Goal: Navigation & Orientation: Find specific page/section

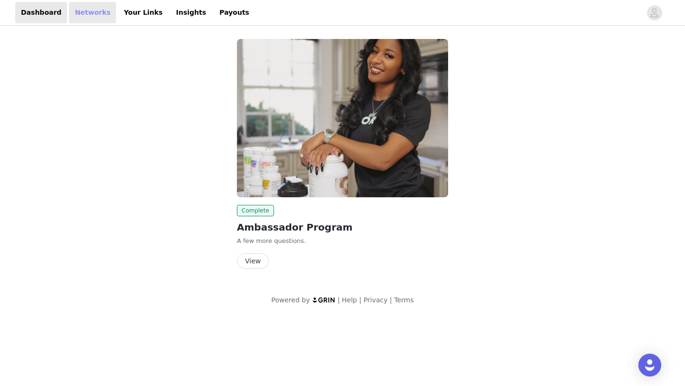
click at [96, 21] on link "Networks" at bounding box center [92, 12] width 47 height 21
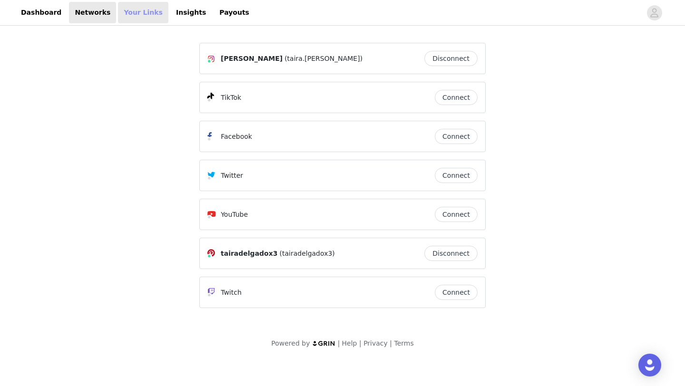
click at [135, 12] on link "Your Links" at bounding box center [143, 12] width 50 height 21
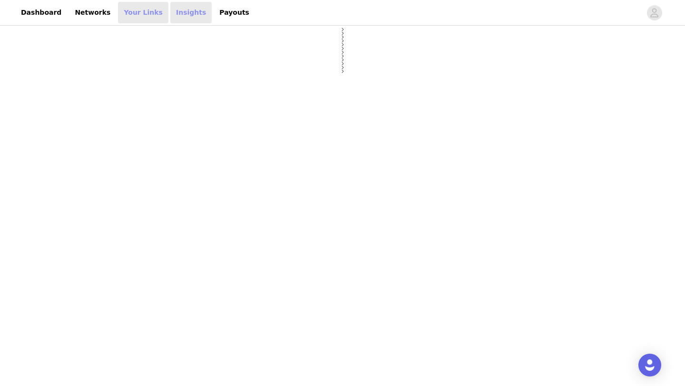
select select "12"
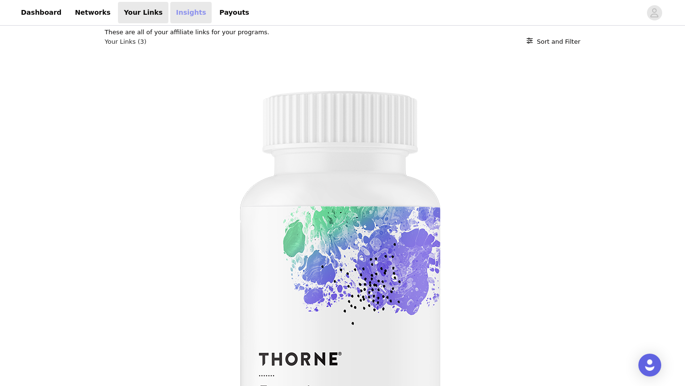
click at [176, 12] on link "Insights" at bounding box center [190, 12] width 41 height 21
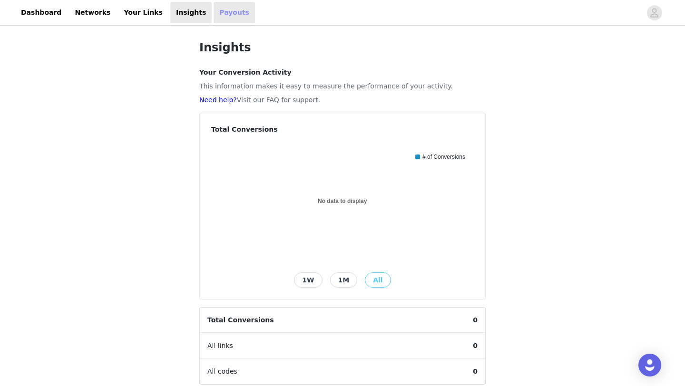
click at [213, 17] on link "Payouts" at bounding box center [233, 12] width 41 height 21
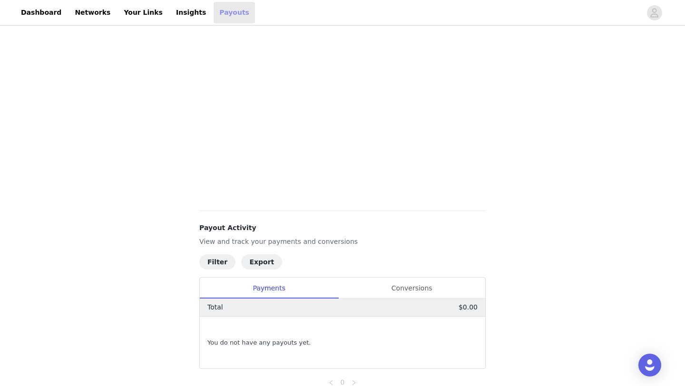
scroll to position [218, 0]
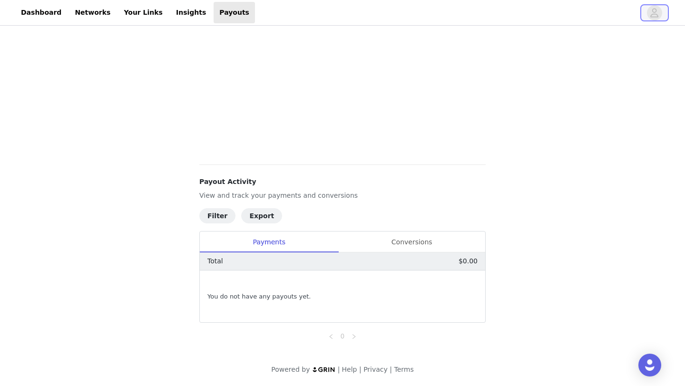
click at [653, 15] on icon "avatar" at bounding box center [653, 12] width 9 height 15
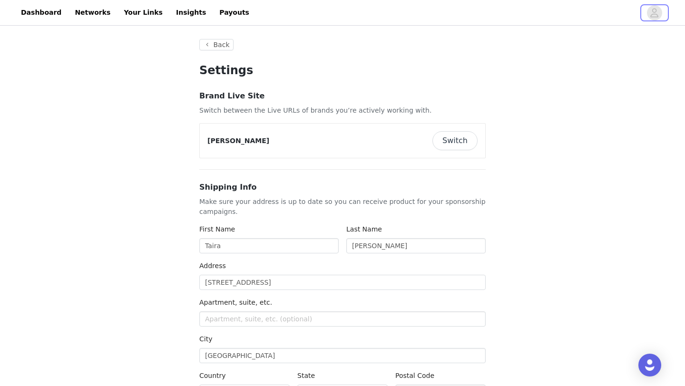
type input "+1 ([GEOGRAPHIC_DATA])"
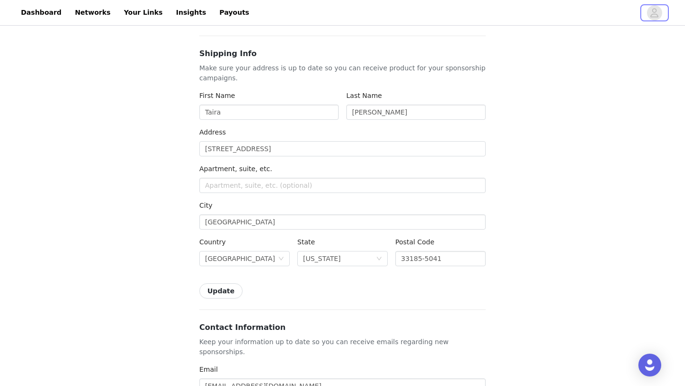
scroll to position [22, 0]
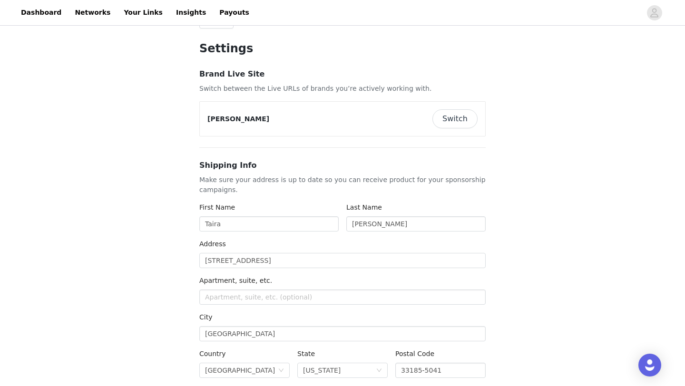
click at [472, 117] on button "Switch" at bounding box center [454, 118] width 45 height 19
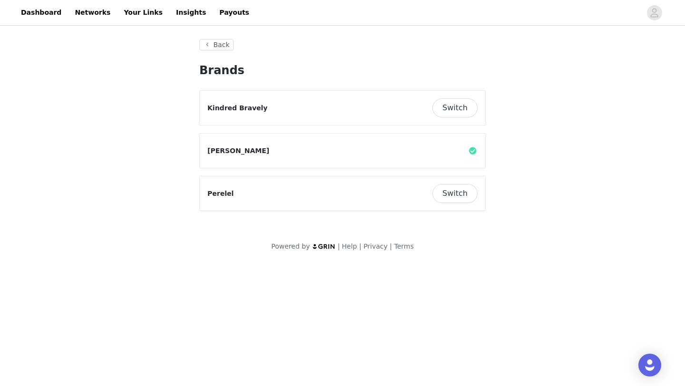
scroll to position [0, 0]
click at [301, 204] on div "Perelel Switch" at bounding box center [342, 193] width 285 height 34
click at [443, 190] on button "Switch" at bounding box center [454, 193] width 45 height 19
click at [447, 196] on button "Switch" at bounding box center [454, 193] width 45 height 19
click at [464, 193] on button "Switch" at bounding box center [454, 193] width 45 height 19
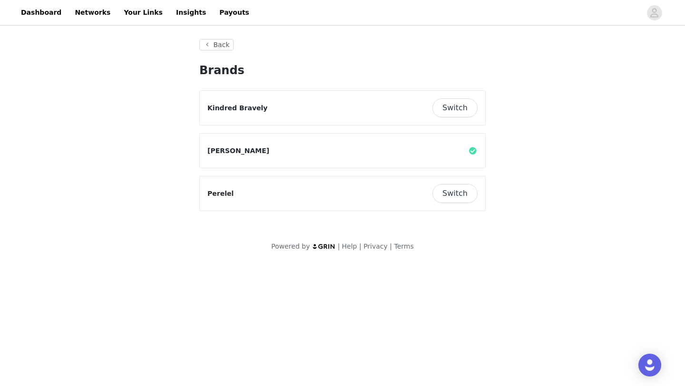
click at [400, 195] on div "Perelel Switch" at bounding box center [342, 193] width 270 height 19
